Goal: Communication & Community: Answer question/provide support

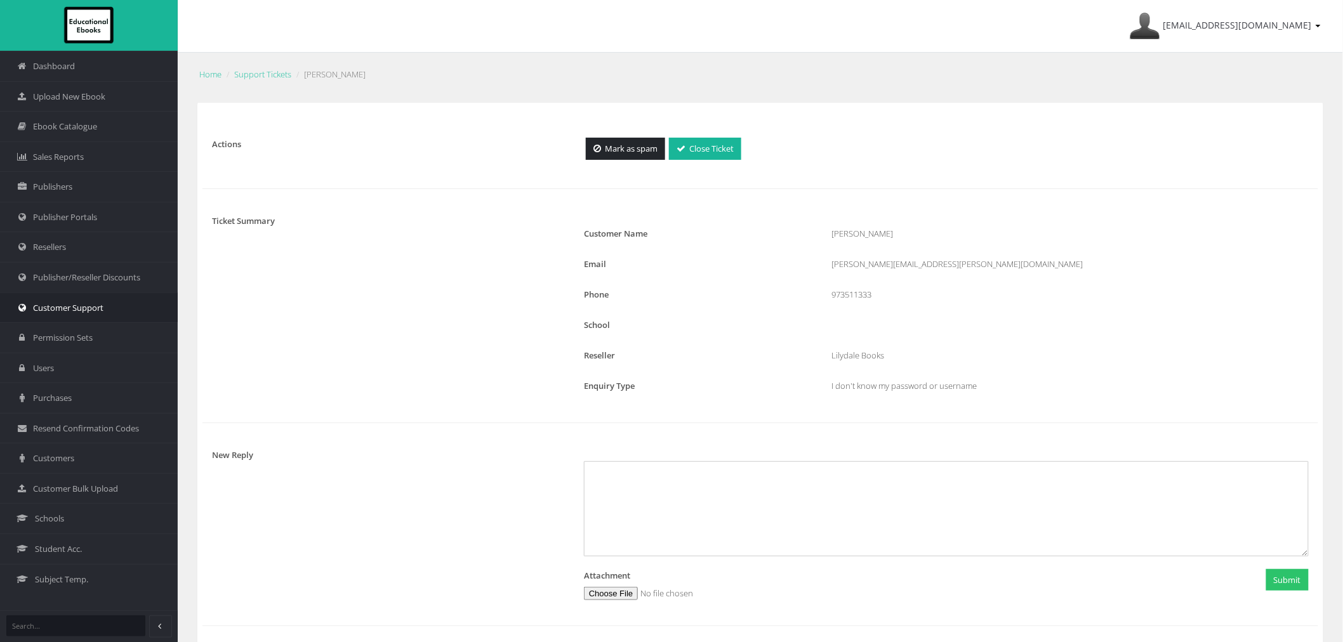
click at [60, 309] on span "Customer Support" at bounding box center [68, 308] width 70 height 12
click at [102, 99] on span "Upload New Ebook" at bounding box center [69, 97] width 72 height 12
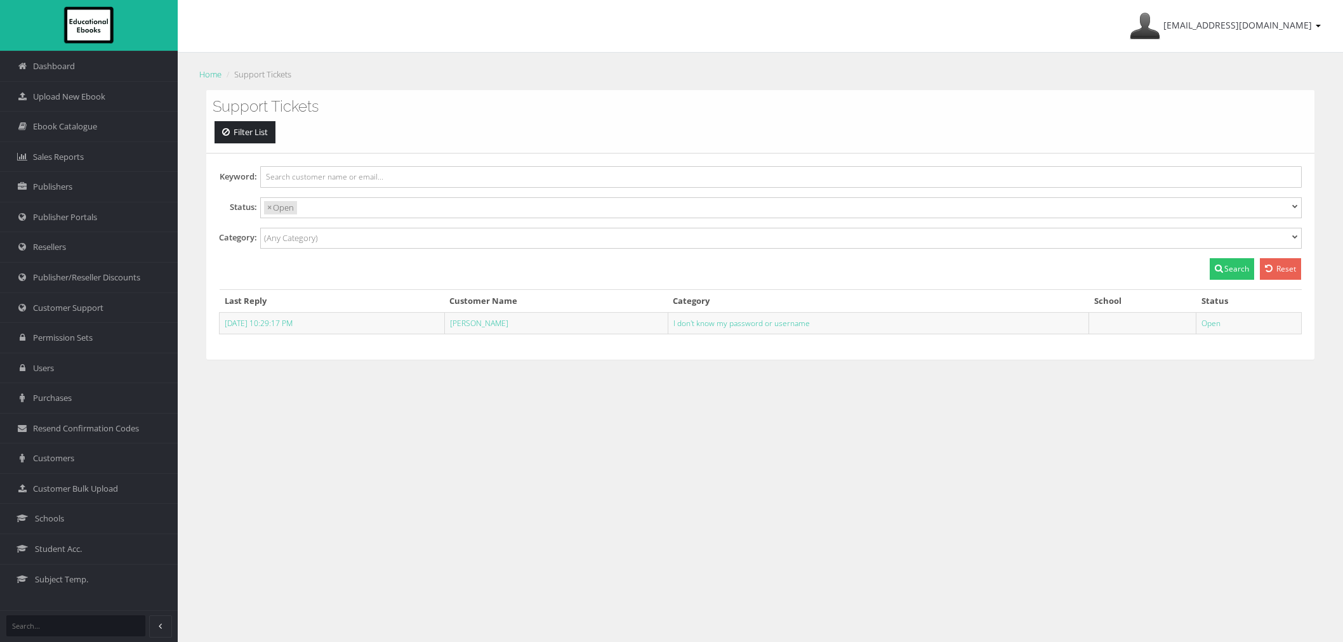
select select
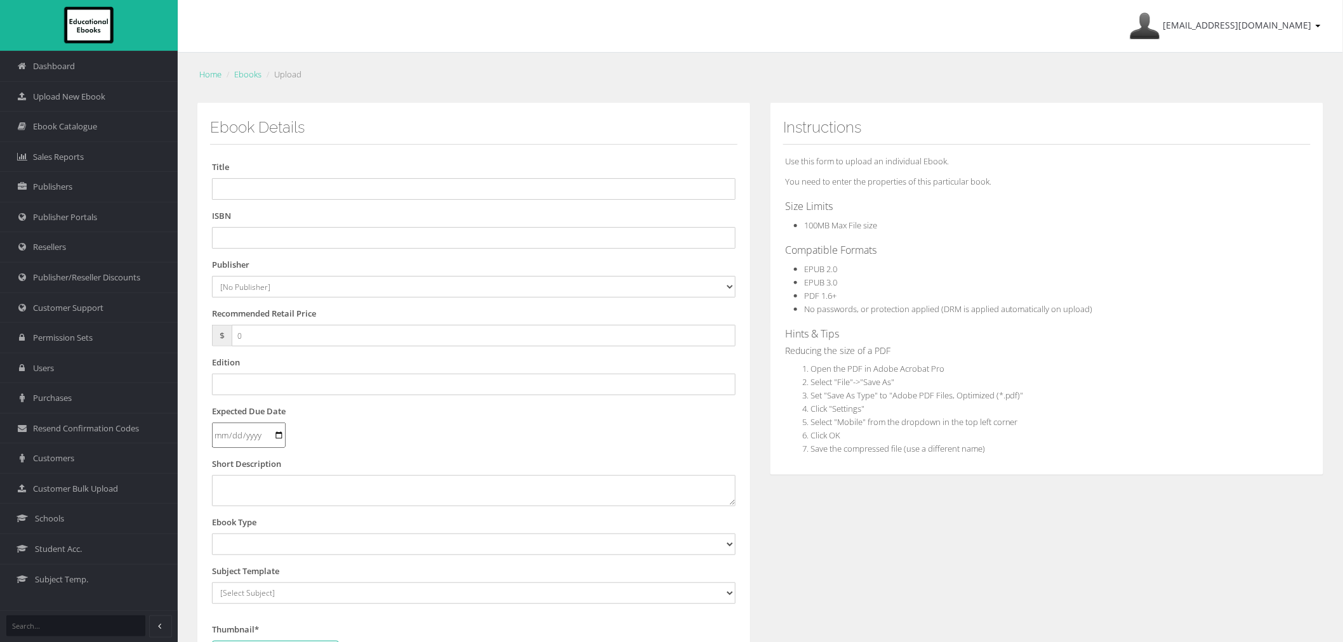
click at [856, 37] on div "ayesha@educationalebooks.com.au My Account Sign Out" at bounding box center [755, 26] width 1143 height 52
click at [79, 318] on link "Customer Support" at bounding box center [89, 308] width 178 height 30
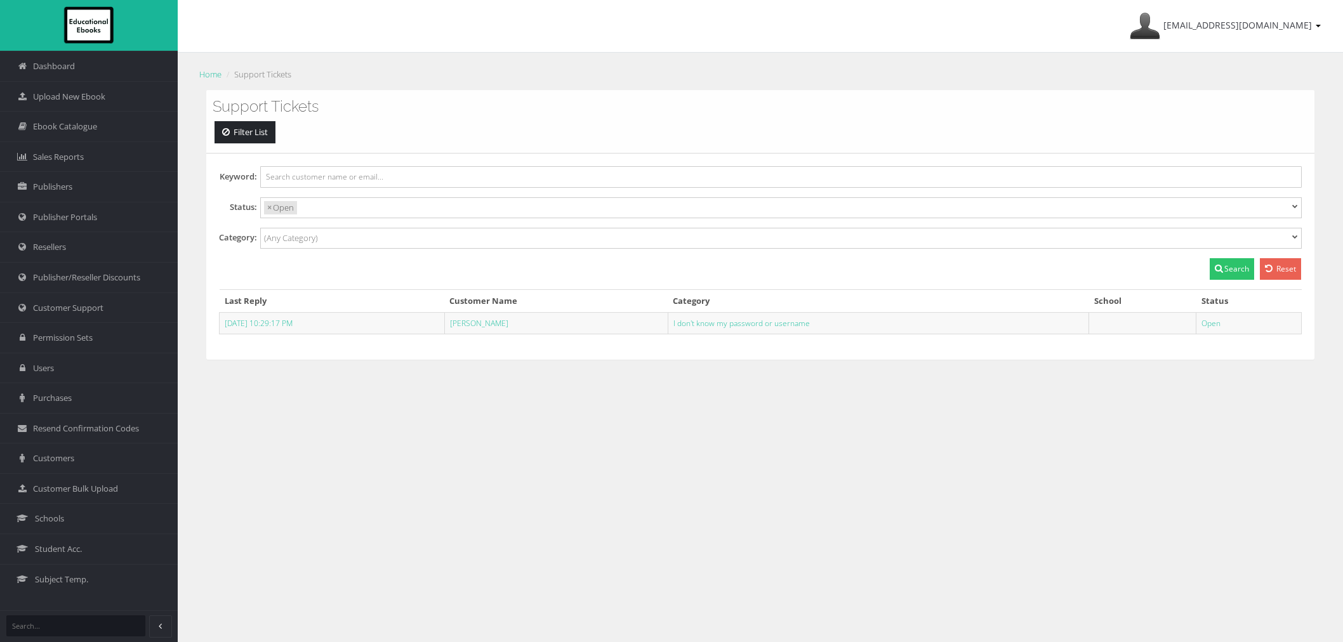
select select
